Goal: Task Accomplishment & Management: Complete application form

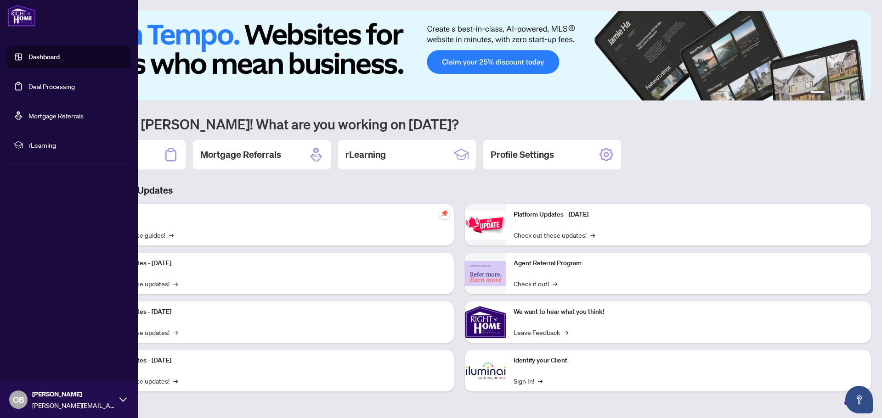
click at [39, 84] on link "Deal Processing" at bounding box center [51, 86] width 46 height 8
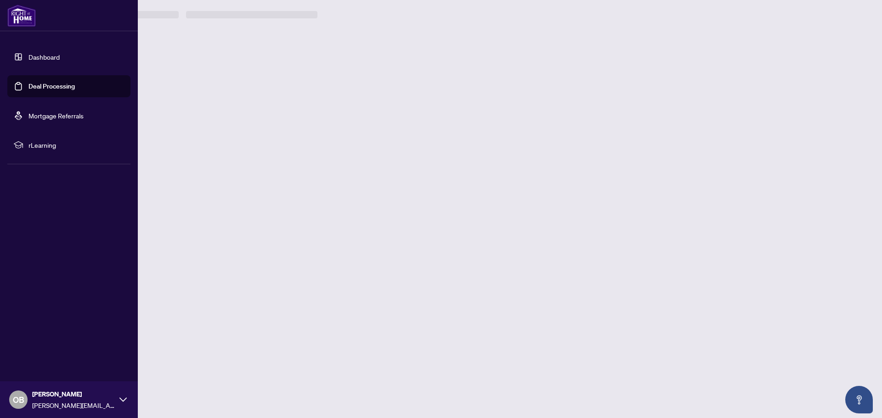
click at [55, 58] on link "Dashboard" at bounding box center [43, 57] width 31 height 8
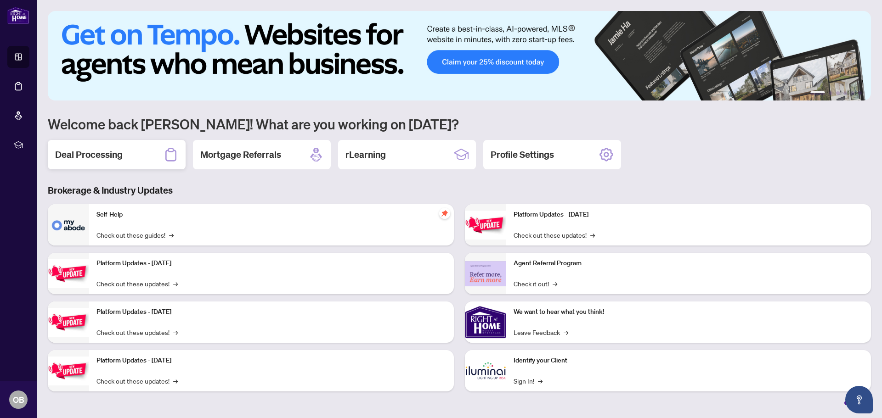
click at [132, 156] on div "Deal Processing" at bounding box center [117, 154] width 138 height 29
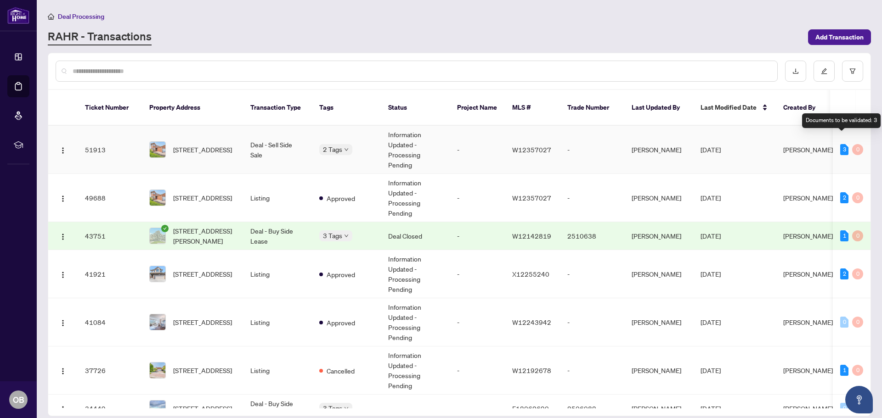
click at [841, 144] on div "3" at bounding box center [844, 149] width 8 height 11
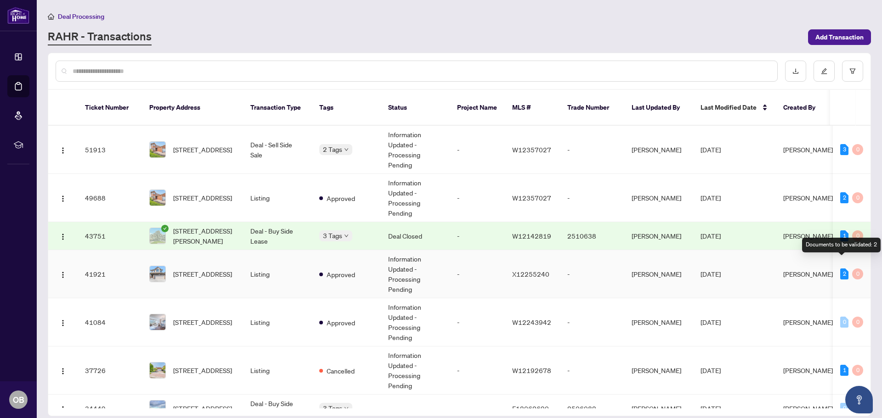
click at [843, 269] on div "2" at bounding box center [844, 274] width 8 height 11
click at [840, 269] on div "2" at bounding box center [844, 274] width 8 height 11
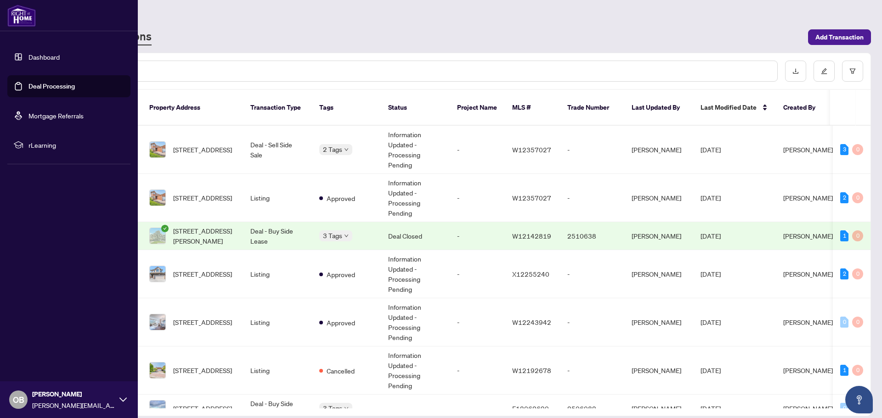
click at [44, 58] on link "Dashboard" at bounding box center [43, 57] width 31 height 8
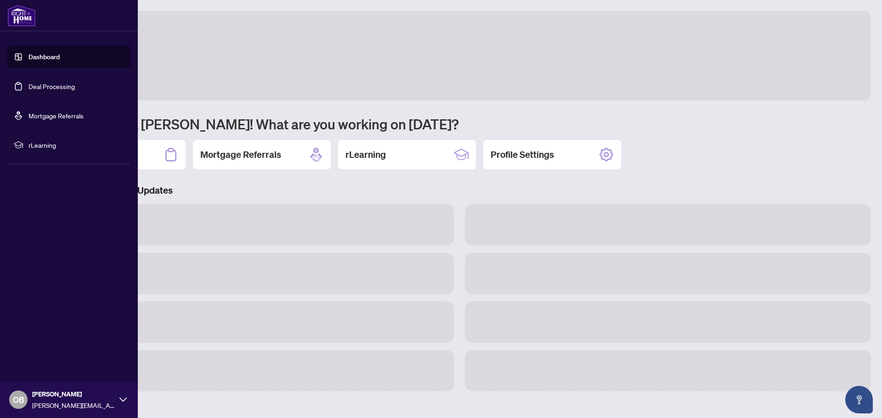
click at [44, 58] on link "Dashboard" at bounding box center [43, 57] width 31 height 8
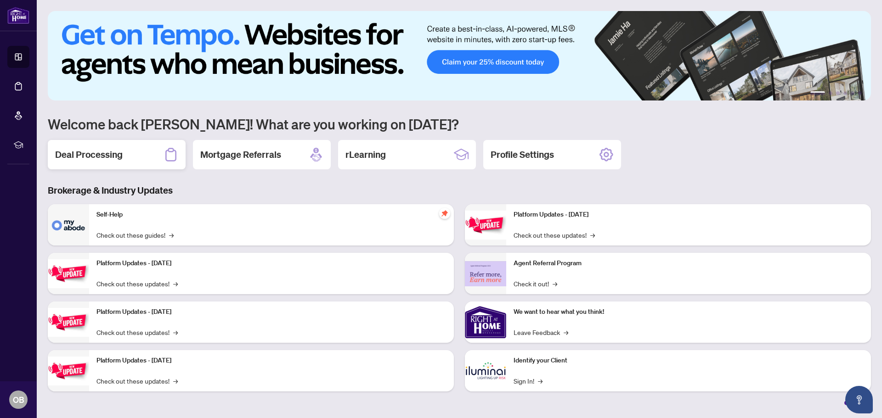
click at [85, 157] on h2 "Deal Processing" at bounding box center [88, 154] width 67 height 13
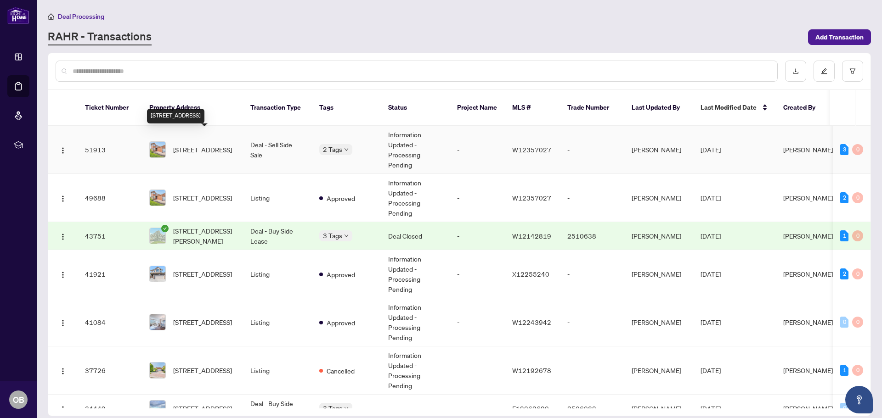
click at [198, 145] on span "[STREET_ADDRESS]" at bounding box center [202, 150] width 59 height 10
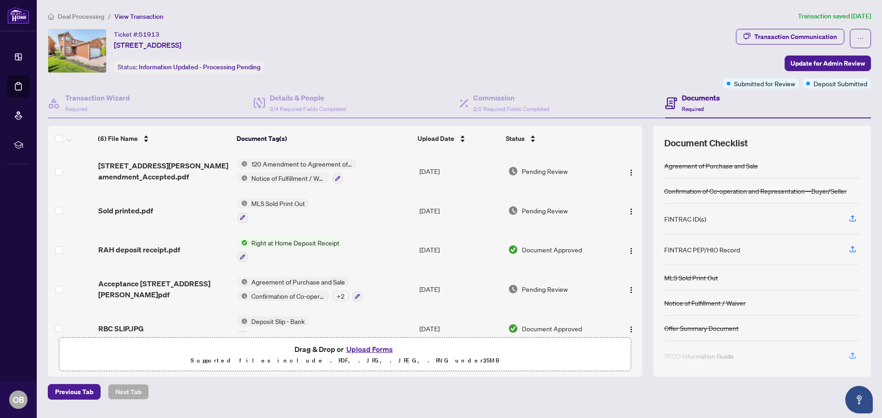
click at [371, 345] on button "Upload Forms" at bounding box center [369, 349] width 52 height 12
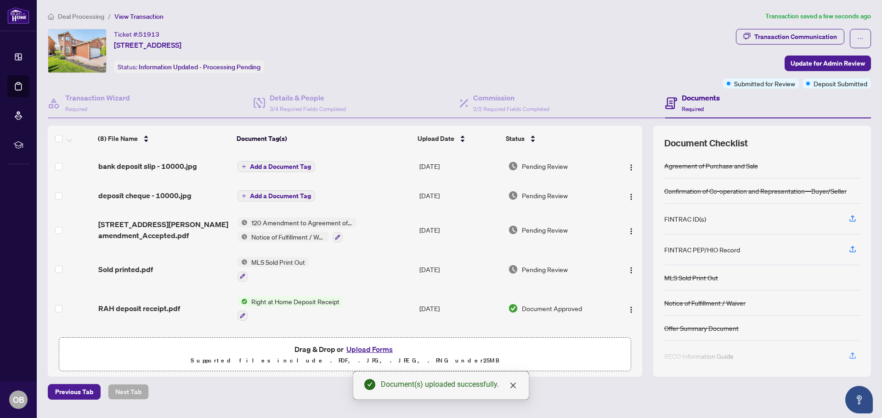
click at [299, 166] on span "Add a Document Tag" at bounding box center [280, 166] width 61 height 6
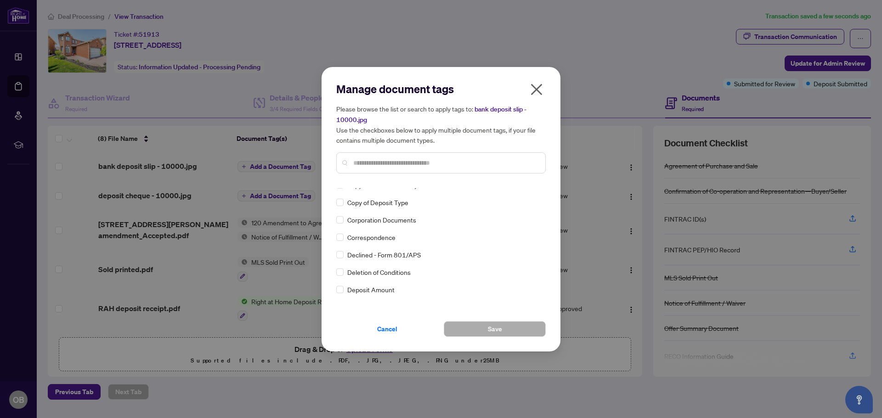
scroll to position [735, 0]
click at [540, 95] on icon "close" at bounding box center [536, 89] width 15 height 15
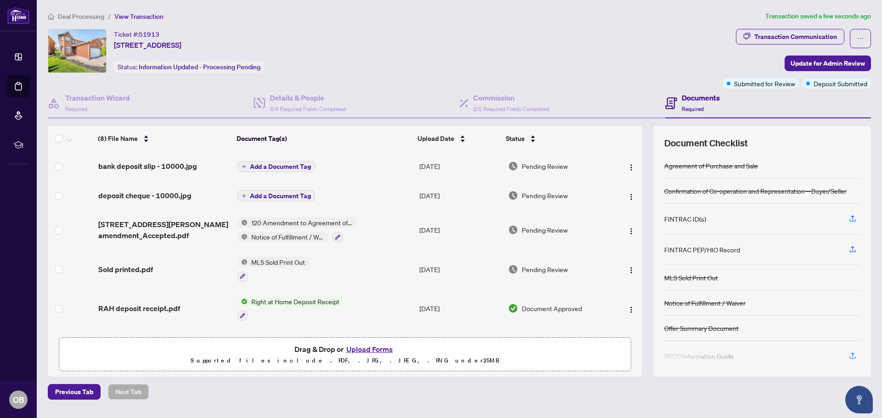
click at [304, 168] on span "Add a Document Tag" at bounding box center [280, 166] width 61 height 6
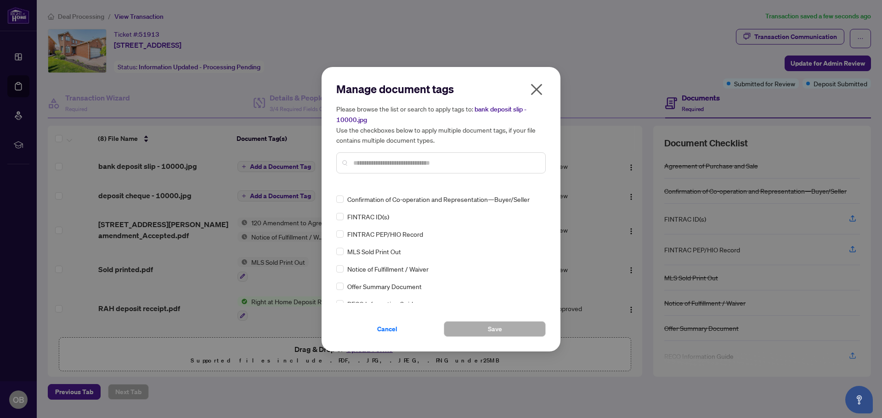
scroll to position [0, 0]
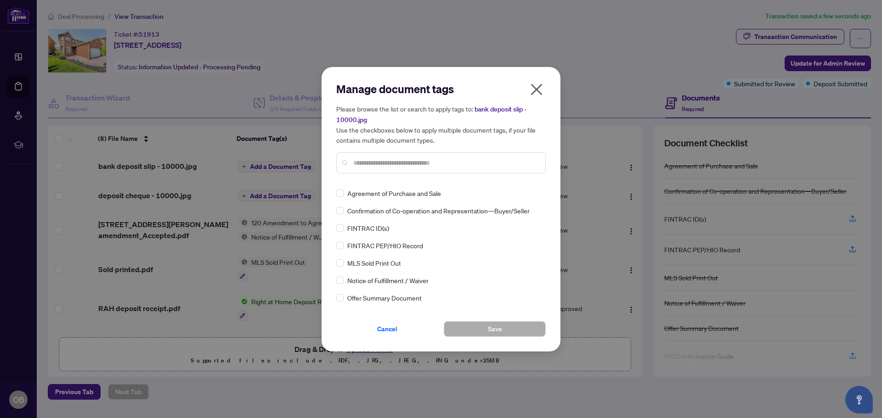
click at [388, 330] on span "Cancel" at bounding box center [387, 329] width 20 height 15
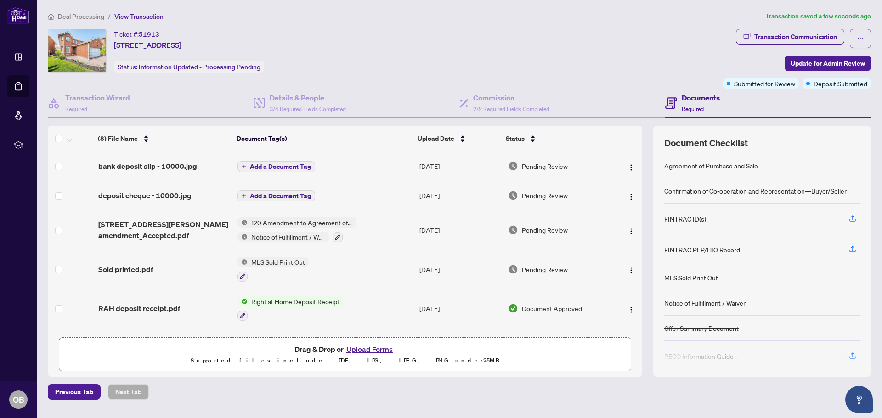
click at [304, 165] on span "Add a Document Tag" at bounding box center [280, 166] width 61 height 6
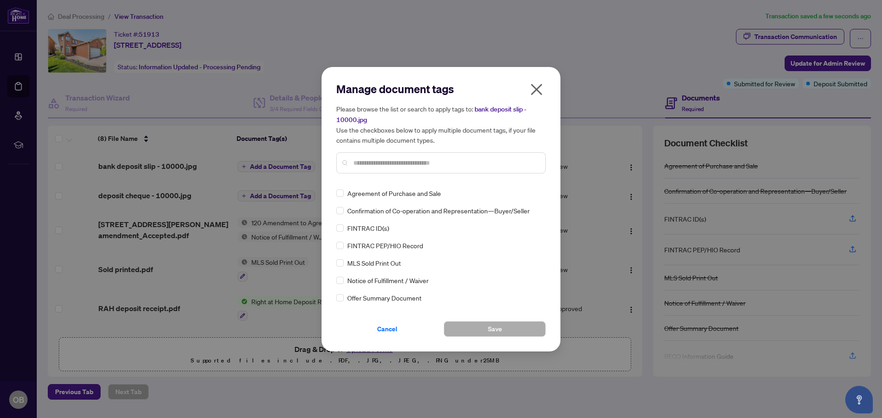
click at [376, 161] on input "text" at bounding box center [445, 163] width 185 height 10
type input "*******"
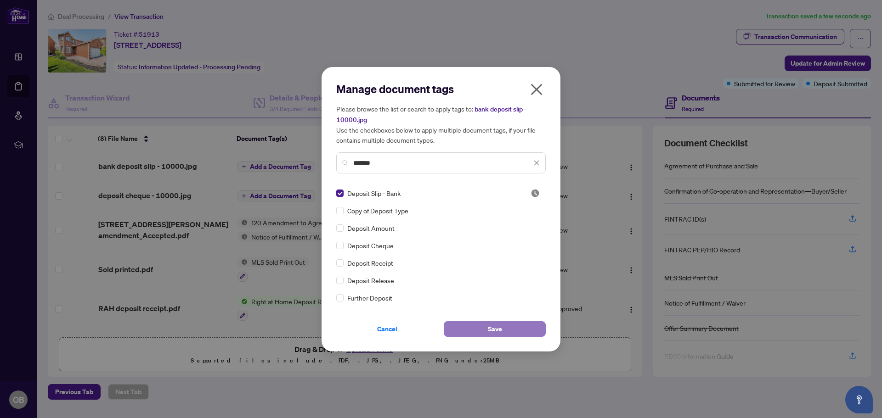
click at [488, 328] on span "Save" at bounding box center [495, 329] width 14 height 15
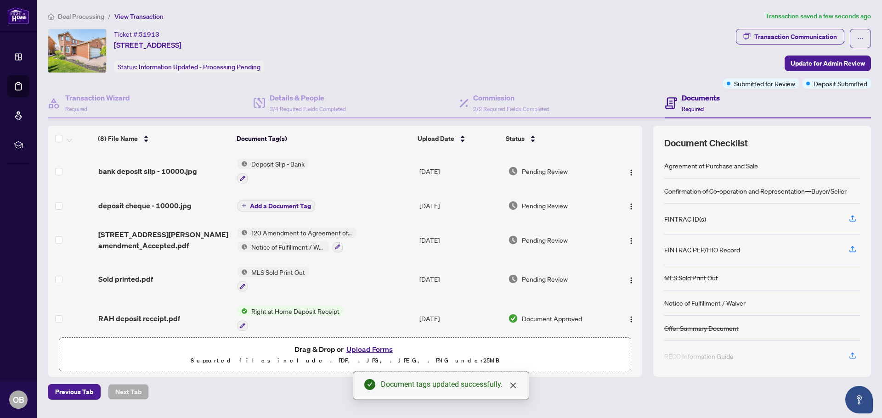
click at [292, 205] on span "Add a Document Tag" at bounding box center [280, 206] width 61 height 6
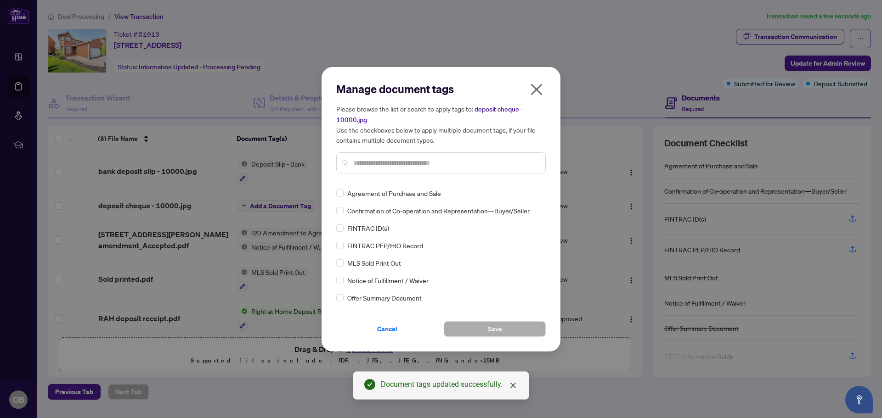
click at [372, 154] on div at bounding box center [440, 162] width 209 height 21
click at [368, 160] on input "text" at bounding box center [445, 163] width 185 height 10
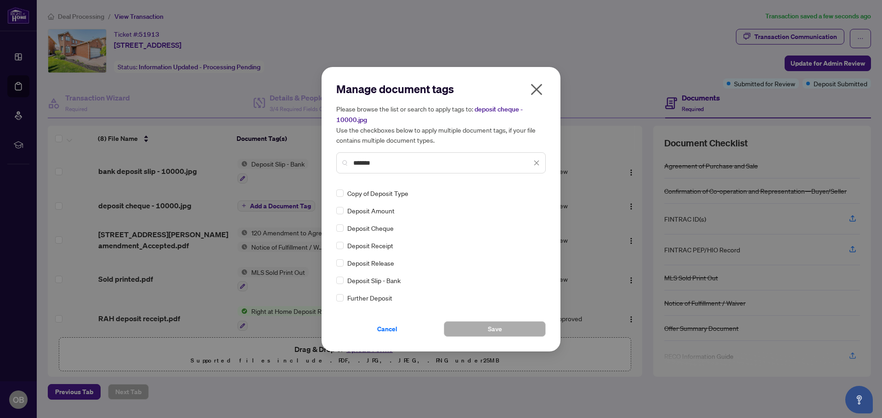
type input "*******"
click at [486, 324] on button "Save" at bounding box center [495, 329] width 102 height 16
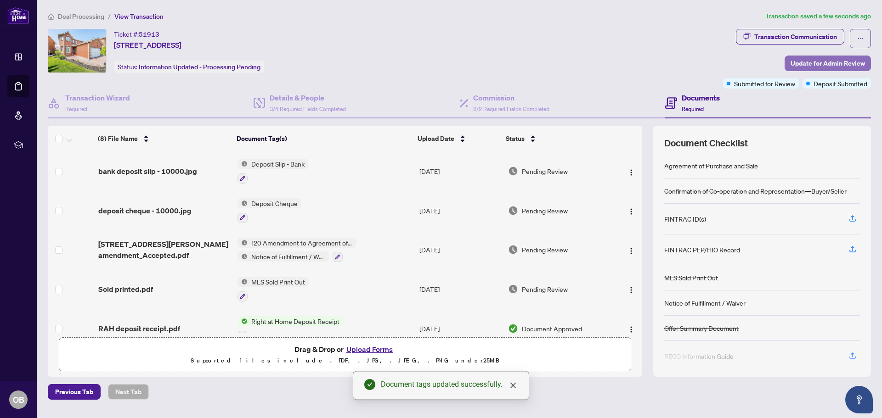
click at [809, 64] on span "Update for Admin Review" at bounding box center [827, 63] width 74 height 15
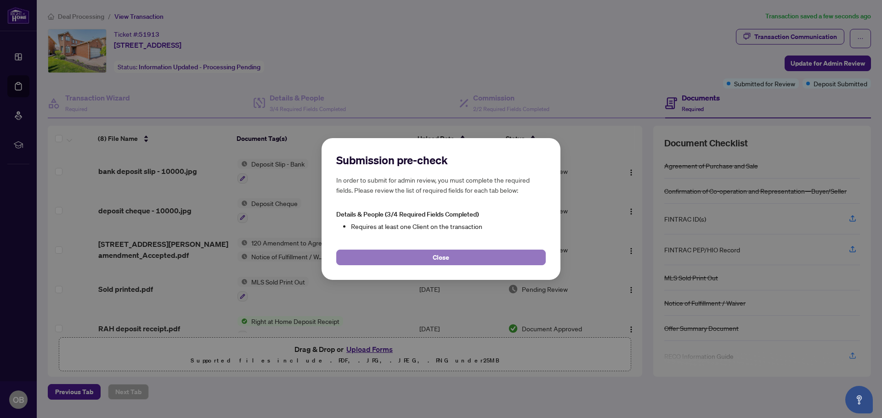
click at [450, 255] on button "Close" at bounding box center [440, 258] width 209 height 16
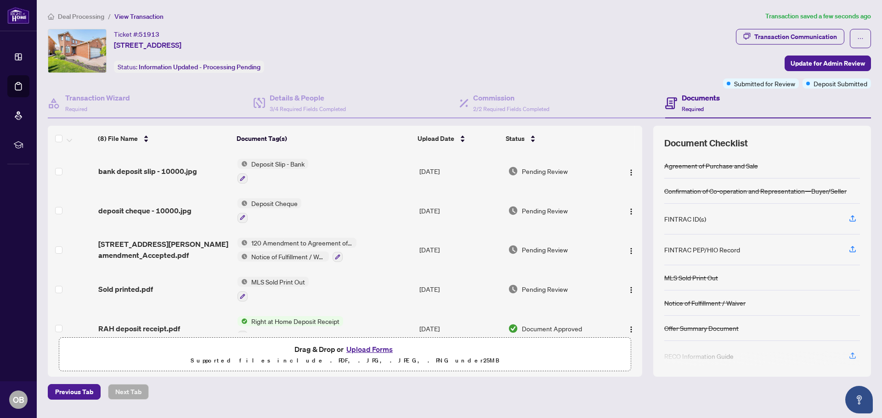
click at [306, 242] on span "120 Amendment to Agreement of Purchase and Sale" at bounding box center [301, 243] width 109 height 10
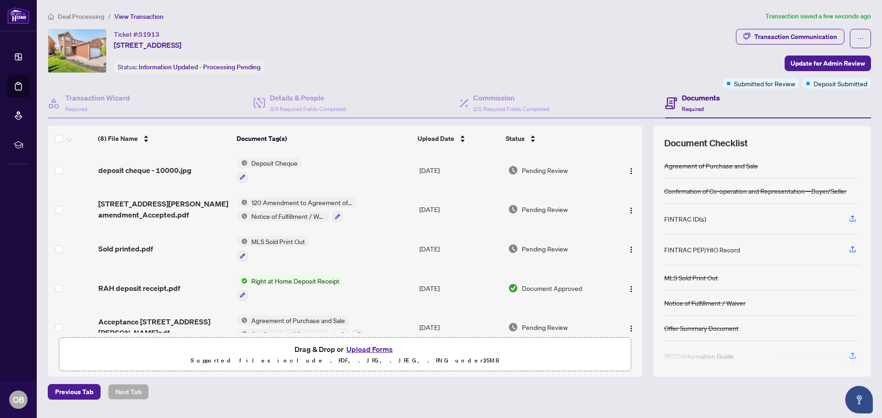
scroll to position [49, 0]
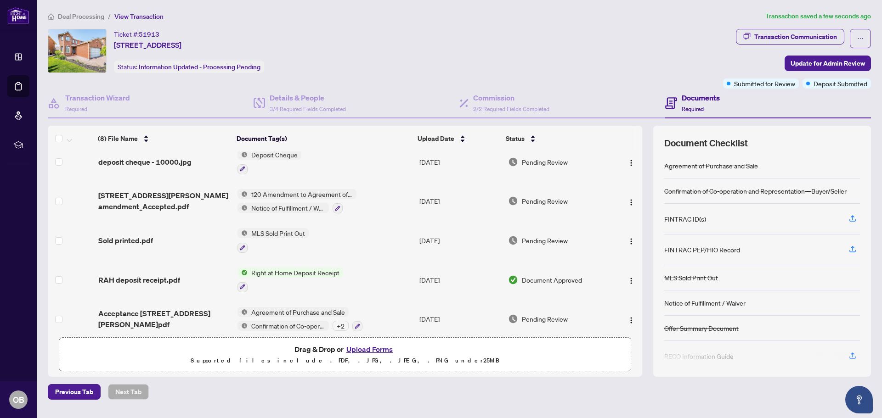
click at [644, 236] on div "(8) File Name Document Tag(s) Upload Date Status (8) File Name Document Tag(s) …" at bounding box center [459, 251] width 823 height 251
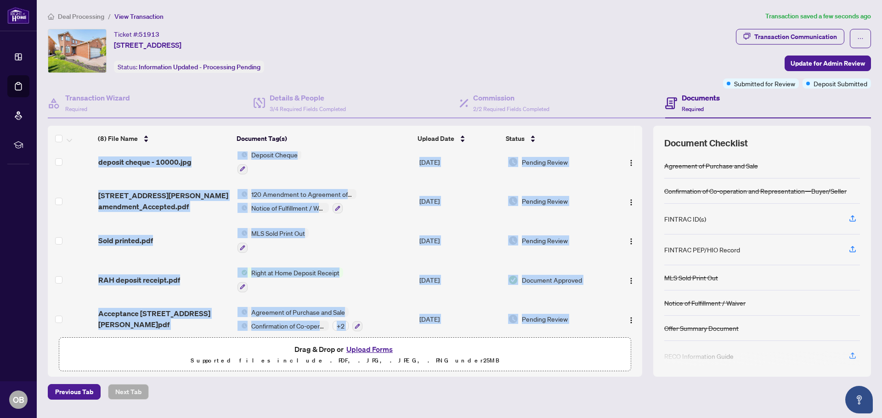
click at [644, 236] on div "(8) File Name Document Tag(s) Upload Date Status (8) File Name Document Tag(s) …" at bounding box center [459, 251] width 823 height 251
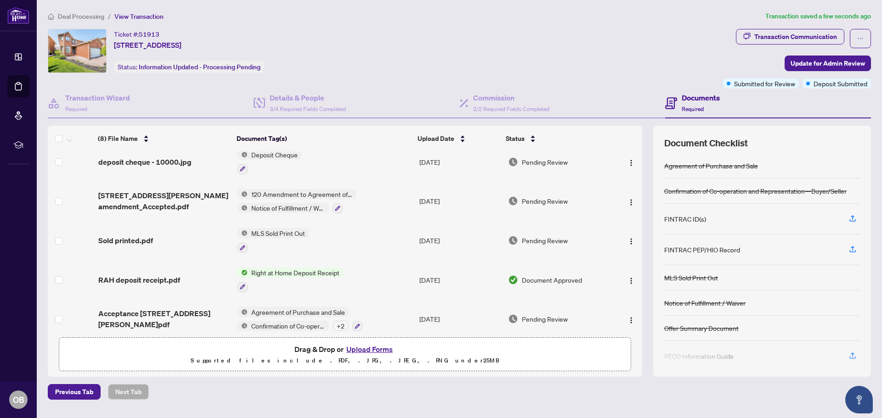
click at [644, 236] on div "(8) File Name Document Tag(s) Upload Date Status (8) File Name Document Tag(s) …" at bounding box center [459, 251] width 823 height 251
click at [648, 191] on div "(8) File Name Document Tag(s) Upload Date Status (8) File Name Document Tag(s) …" at bounding box center [459, 251] width 823 height 251
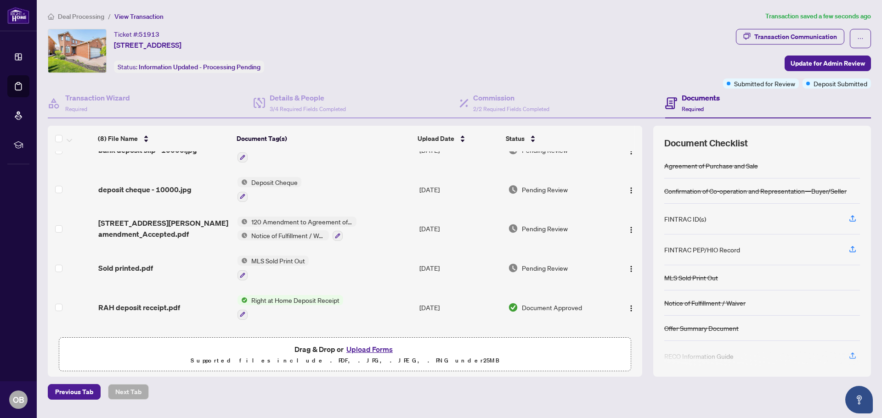
drag, startPoint x: 641, startPoint y: 169, endPoint x: 638, endPoint y: 154, distance: 14.6
click at [639, 158] on div "(8) File Name Document Tag(s) Upload Date Status (8) File Name Document Tag(s) …" at bounding box center [459, 251] width 823 height 251
click at [637, 152] on td at bounding box center [627, 149] width 30 height 39
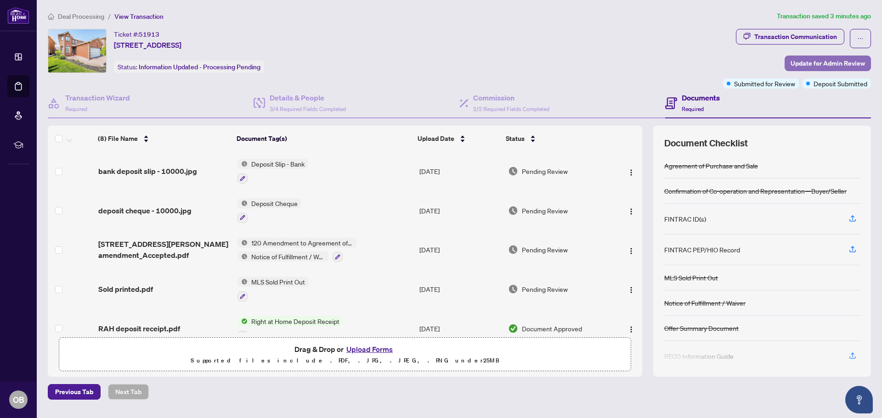
click at [836, 62] on span "Update for Admin Review" at bounding box center [827, 63] width 74 height 15
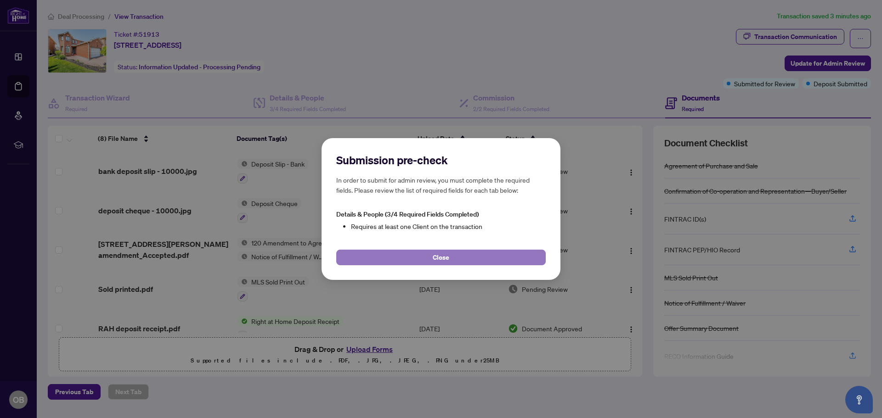
click at [444, 259] on span "Close" at bounding box center [441, 257] width 17 height 15
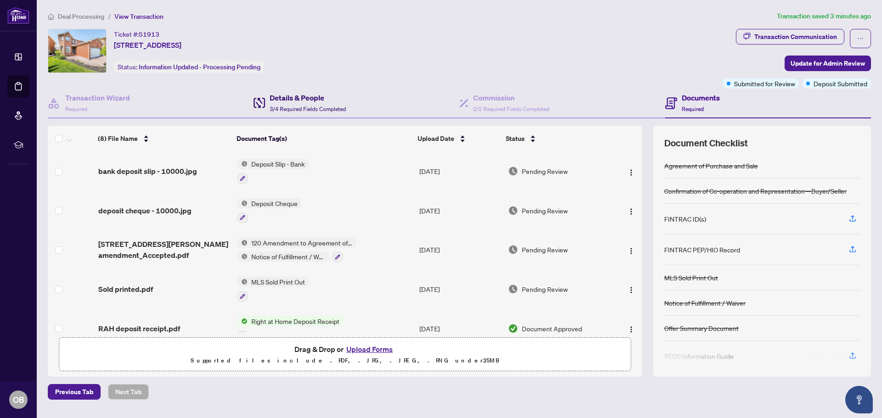
click at [295, 102] on h4 "Details & People" at bounding box center [308, 97] width 76 height 11
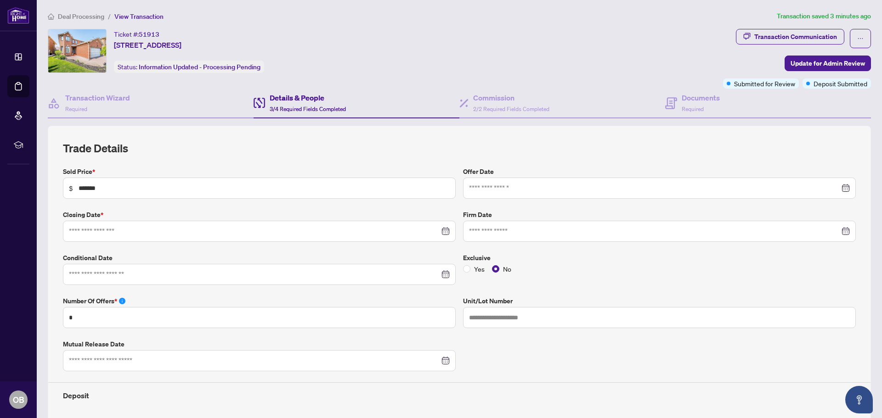
type input "**********"
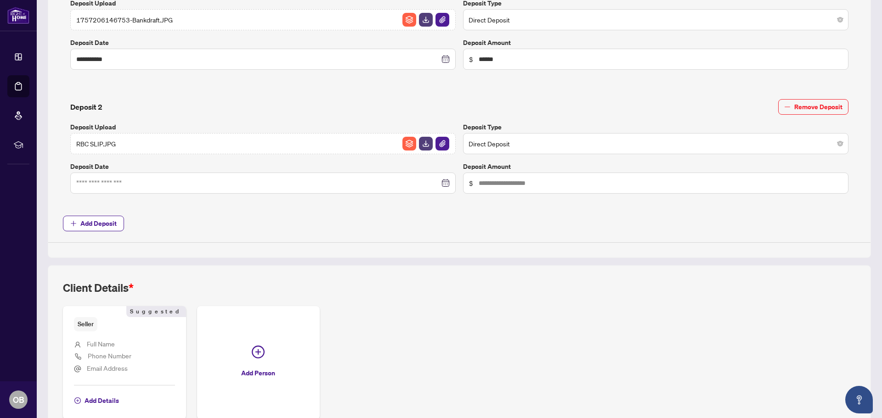
scroll to position [459, 0]
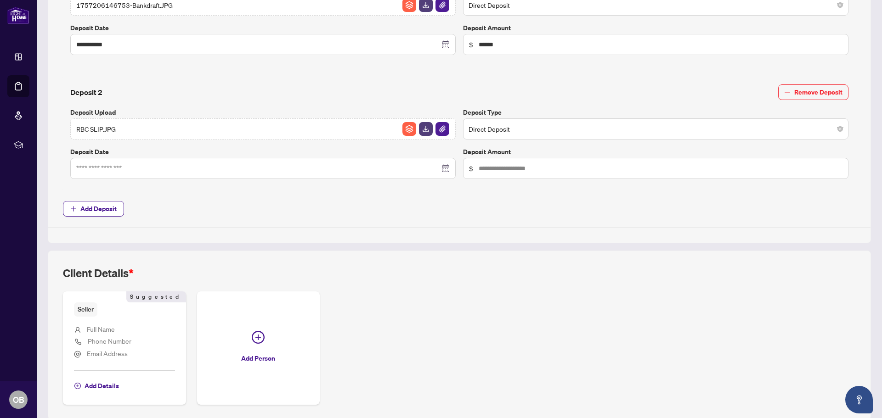
click at [96, 328] on span "Full Name" at bounding box center [101, 329] width 28 height 8
click at [92, 328] on span "Full Name" at bounding box center [101, 329] width 28 height 8
click at [88, 329] on span "Full Name" at bounding box center [101, 329] width 28 height 8
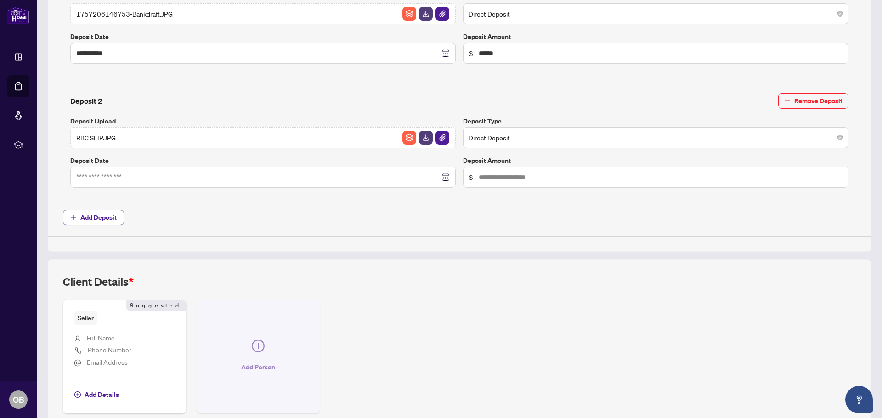
scroll to position [495, 0]
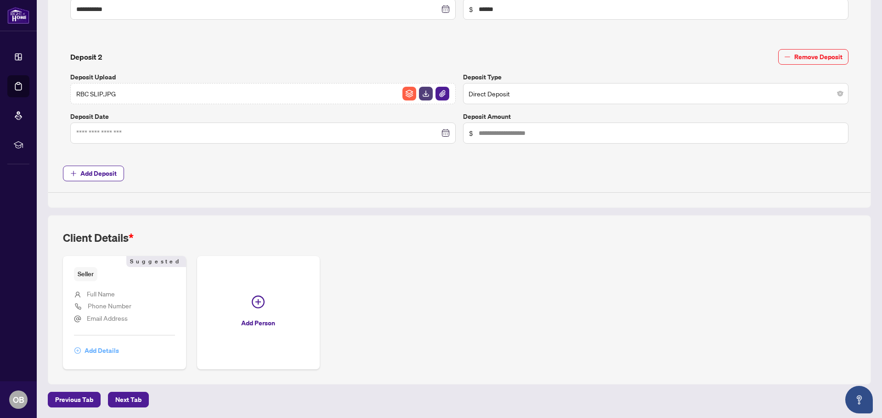
click at [107, 352] on span "Add Details" at bounding box center [101, 350] width 34 height 15
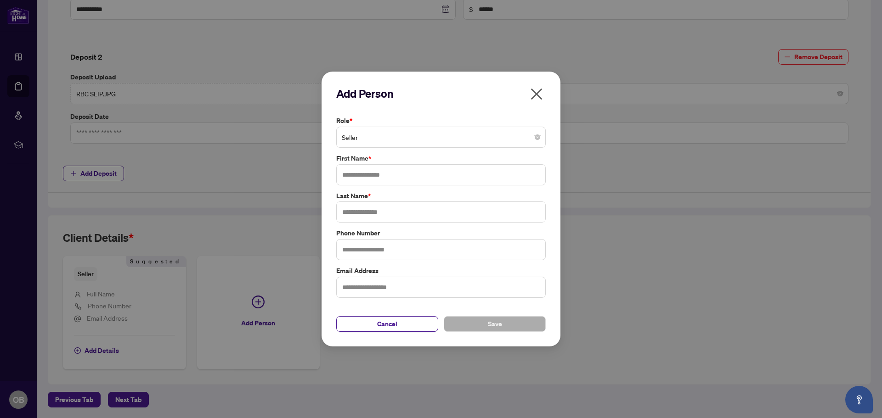
click at [376, 135] on span "Seller" at bounding box center [441, 137] width 198 height 17
type input "**********"
click at [354, 175] on input "text" at bounding box center [440, 174] width 209 height 21
type input "**********"
click at [348, 213] on input "text" at bounding box center [440, 212] width 209 height 21
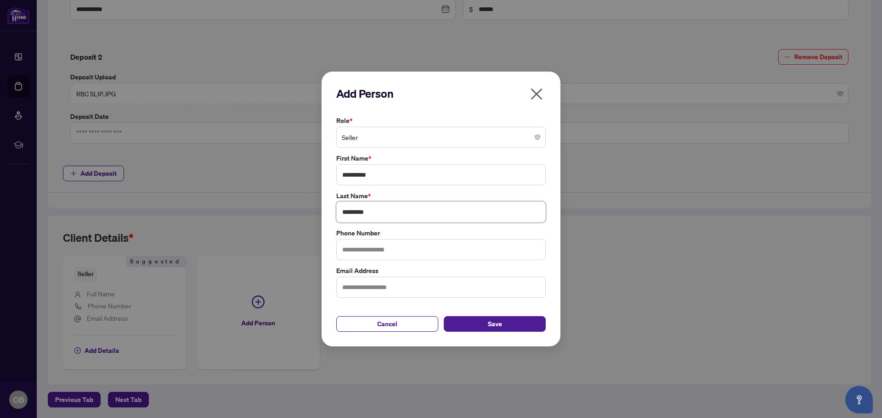
type input "*********"
click at [347, 249] on input "text" at bounding box center [440, 249] width 209 height 21
click at [497, 324] on span "Save" at bounding box center [495, 324] width 14 height 15
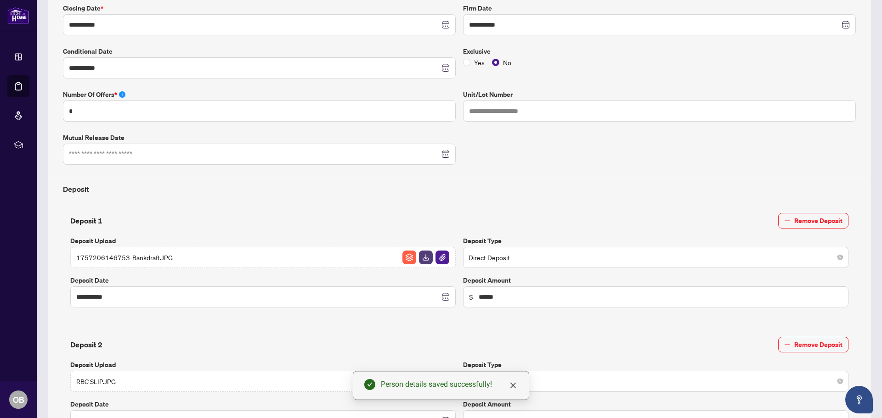
scroll to position [69, 0]
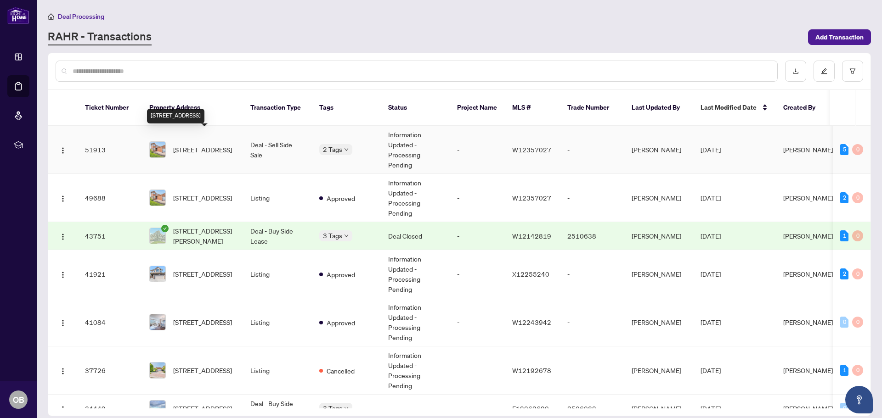
click at [186, 145] on span "[STREET_ADDRESS]" at bounding box center [202, 150] width 59 height 10
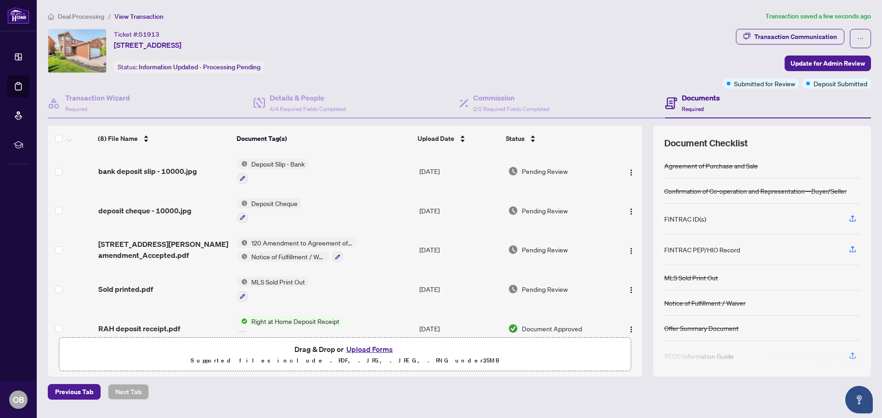
click at [282, 200] on span "Deposit Cheque" at bounding box center [274, 203] width 54 height 10
click at [259, 249] on span "Deposit Cheque" at bounding box center [255, 248] width 54 height 10
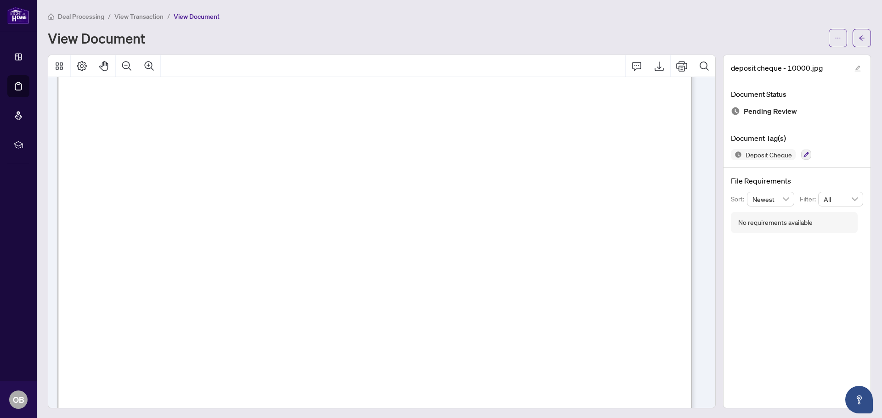
scroll to position [184, 0]
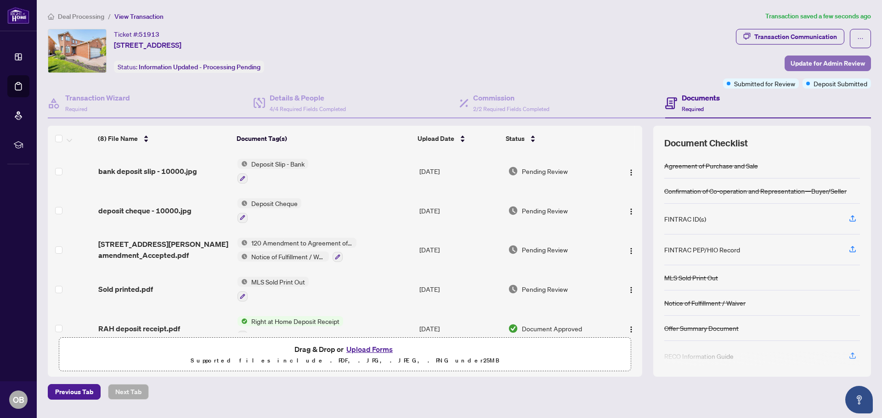
click at [793, 62] on span "Update for Admin Review" at bounding box center [827, 63] width 74 height 15
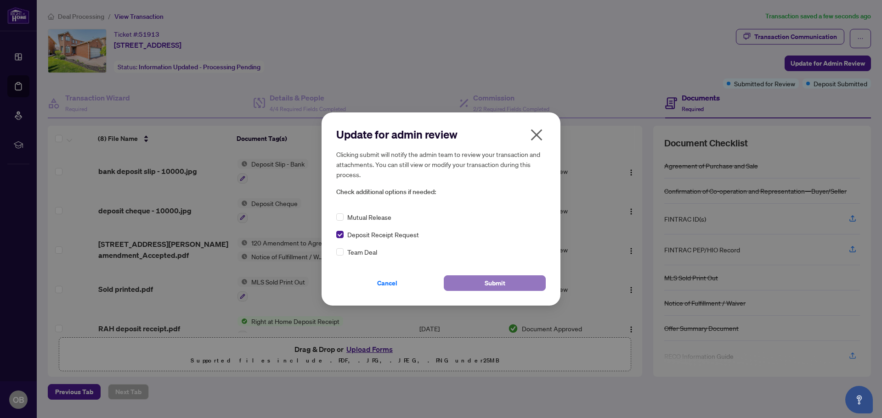
click at [489, 285] on span "Submit" at bounding box center [494, 283] width 21 height 15
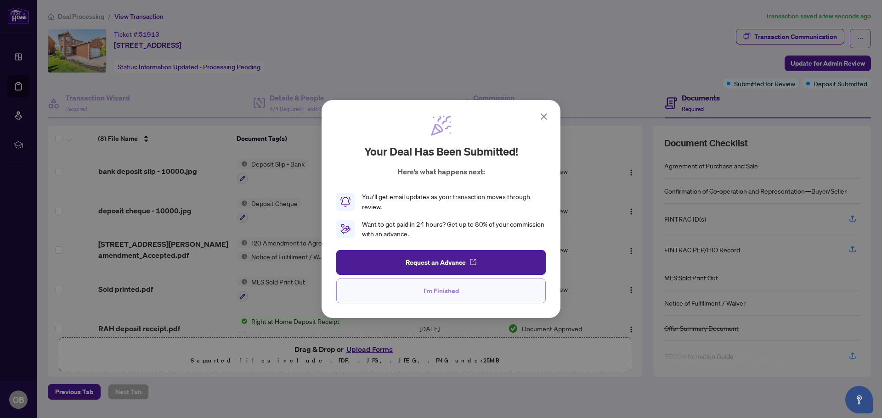
click at [442, 292] on span "I'm Finished" at bounding box center [440, 291] width 35 height 15
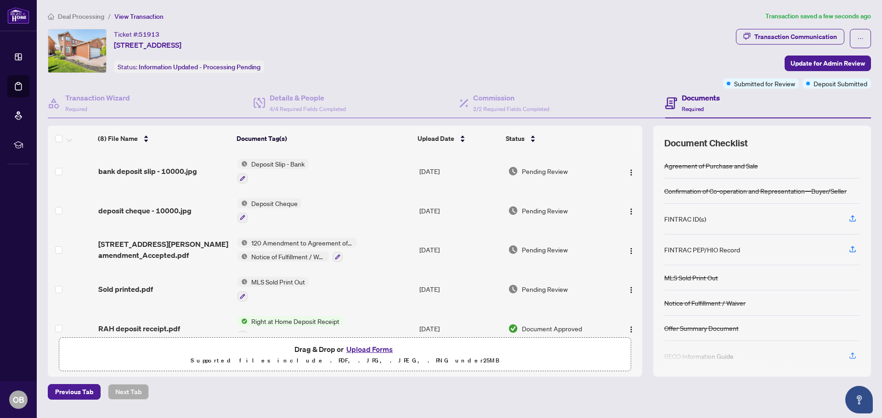
click at [692, 101] on h4 "Documents" at bounding box center [700, 97] width 38 height 11
click at [505, 107] on span "2/2 Required Fields Completed" at bounding box center [511, 109] width 76 height 7
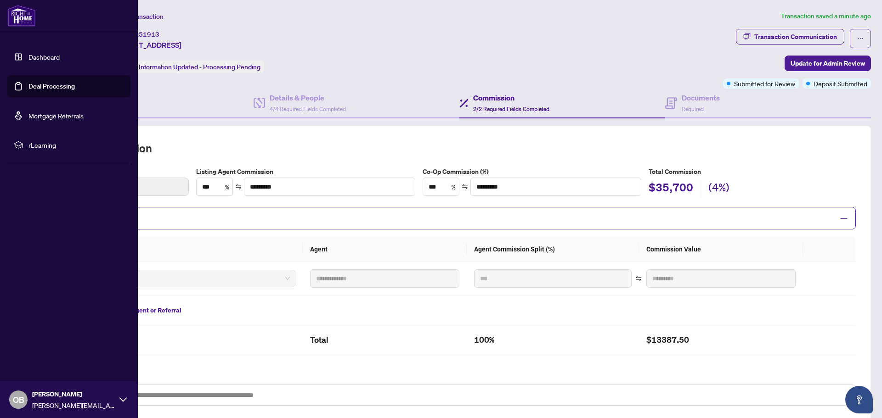
click at [51, 88] on link "Deal Processing" at bounding box center [51, 86] width 46 height 8
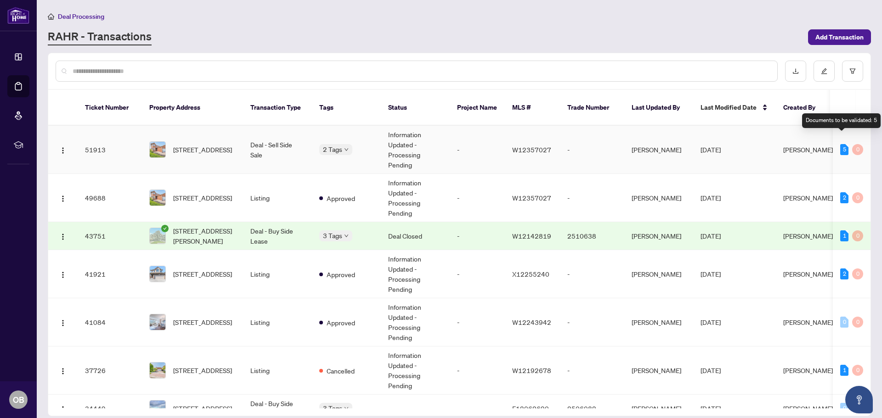
click at [842, 144] on div "5" at bounding box center [844, 149] width 8 height 11
click at [840, 144] on div "5" at bounding box center [844, 149] width 8 height 11
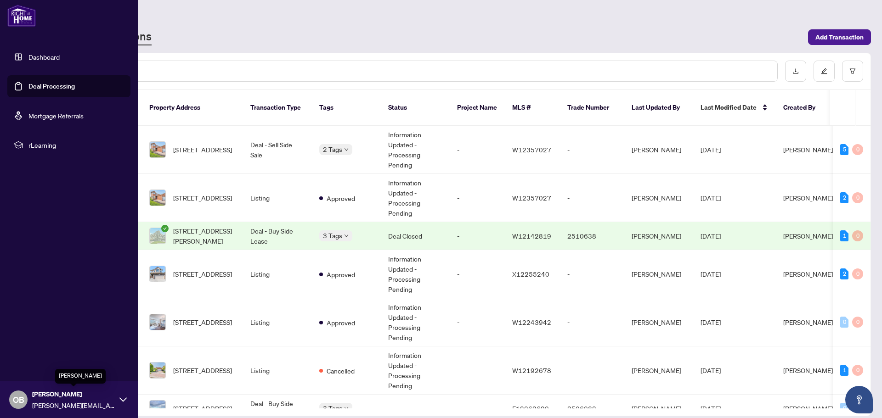
click at [34, 396] on span "[PERSON_NAME]" at bounding box center [73, 394] width 83 height 10
click at [39, 346] on span "Logout" at bounding box center [37, 345] width 21 height 15
click at [39, 347] on span "Logout" at bounding box center [37, 345] width 21 height 15
